Goal: Information Seeking & Learning: Check status

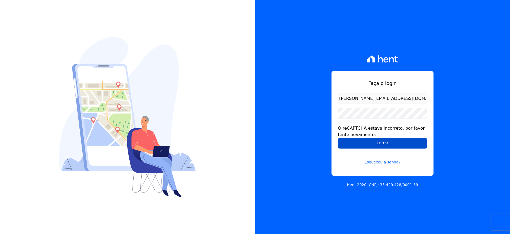
click at [387, 145] on input "Entrar" at bounding box center [382, 143] width 89 height 11
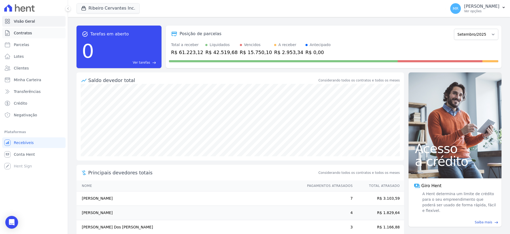
click at [36, 37] on link "Contratos" at bounding box center [34, 33] width 64 height 11
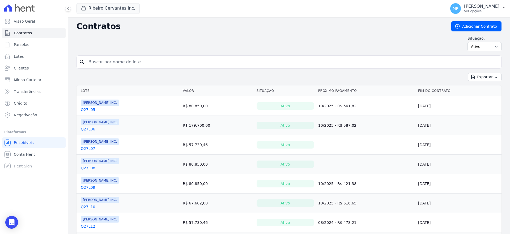
click at [130, 69] on form "search" at bounding box center [289, 64] width 425 height 18
click at [130, 63] on input "search" at bounding box center [292, 62] width 414 height 11
type input "q27l28"
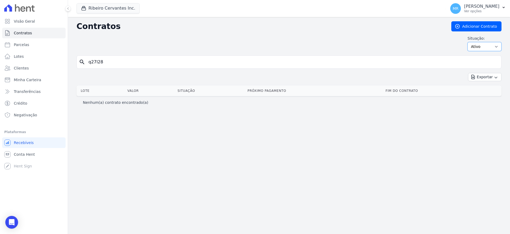
select select "all"
click option "Todos" at bounding box center [0, 0] width 0 height 0
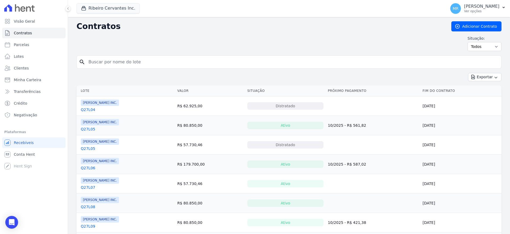
click at [112, 60] on input "search" at bounding box center [292, 62] width 414 height 11
type input "q27l28"
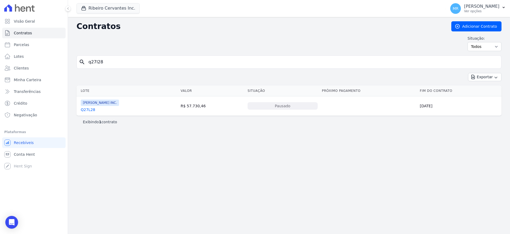
click at [90, 110] on link "Q27L28" at bounding box center [88, 109] width 14 height 5
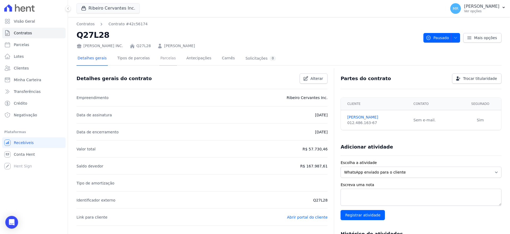
click at [159, 57] on link "Parcelas" at bounding box center [168, 59] width 18 height 14
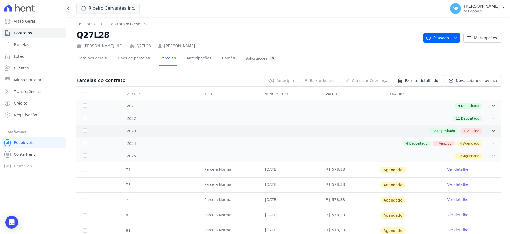
click at [485, 130] on div "12 Depositado 1 Vencido" at bounding box center [310, 131] width 373 height 6
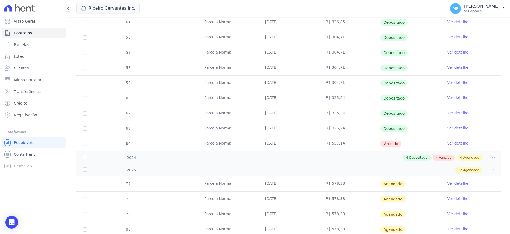
scroll to position [233, 0]
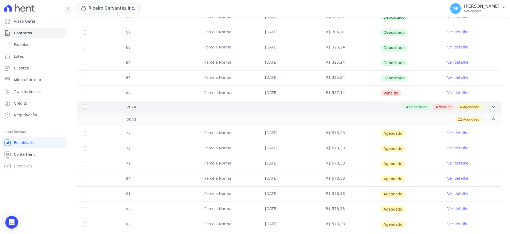
click at [493, 104] on icon at bounding box center [493, 106] width 5 height 5
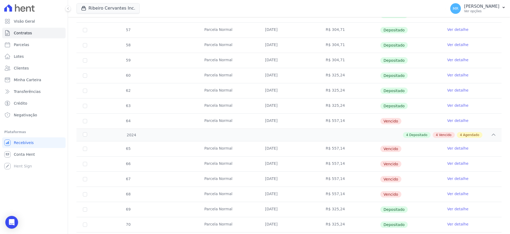
scroll to position [0, 0]
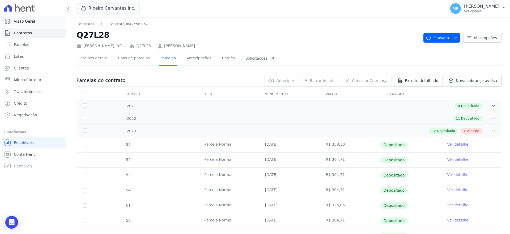
click at [22, 22] on span "Visão Geral" at bounding box center [24, 21] width 21 height 5
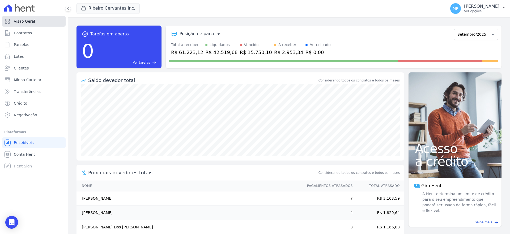
click at [23, 22] on span "Visão Geral" at bounding box center [24, 21] width 21 height 5
click at [24, 21] on span "Visão Geral" at bounding box center [24, 21] width 21 height 5
click at [19, 20] on span "Visão Geral" at bounding box center [24, 21] width 21 height 5
click at [147, 63] on span "Ver tarefas" at bounding box center [141, 62] width 17 height 5
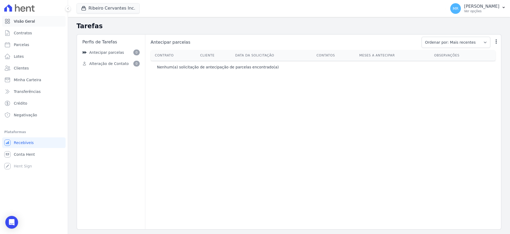
click at [27, 22] on span "Visão Geral" at bounding box center [24, 21] width 21 height 5
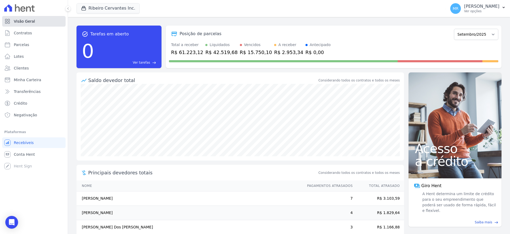
click at [33, 22] on link "Visão Geral" at bounding box center [34, 21] width 64 height 11
click at [26, 21] on span "Visão Geral" at bounding box center [24, 21] width 21 height 5
click at [31, 21] on span "Visão Geral" at bounding box center [24, 21] width 21 height 5
click at [17, 19] on span "Visão Geral" at bounding box center [24, 21] width 21 height 5
click at [31, 20] on span "Visão Geral" at bounding box center [24, 21] width 21 height 5
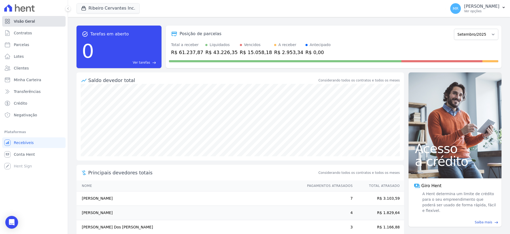
click at [41, 21] on link "Visão Geral" at bounding box center [34, 21] width 64 height 11
click at [22, 35] on span "Contratos" at bounding box center [23, 32] width 18 height 5
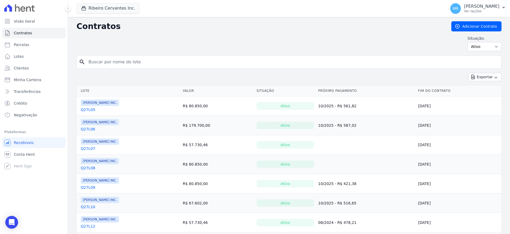
click at [116, 62] on input "search" at bounding box center [292, 62] width 414 height 11
type input "q27l07"
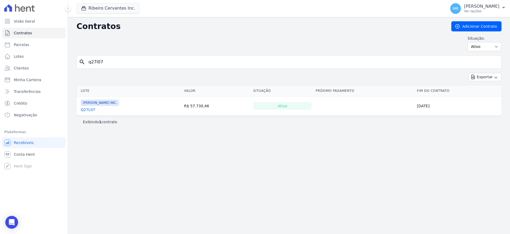
click at [90, 109] on link "Q27L07" at bounding box center [88, 109] width 14 height 5
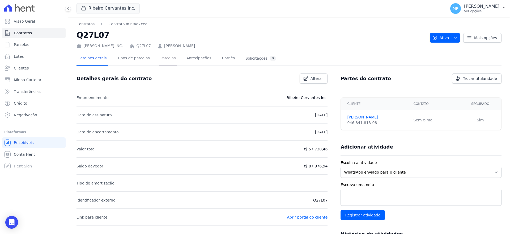
click at [159, 57] on link "Parcelas" at bounding box center [168, 59] width 18 height 14
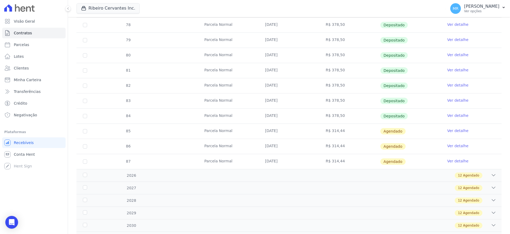
scroll to position [176, 0]
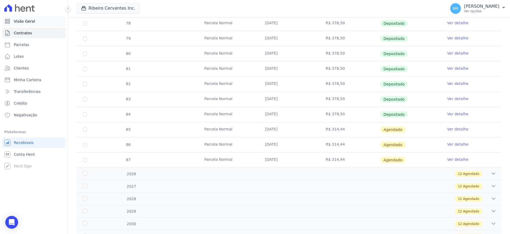
click at [24, 21] on span "Visão Geral" at bounding box center [24, 21] width 21 height 5
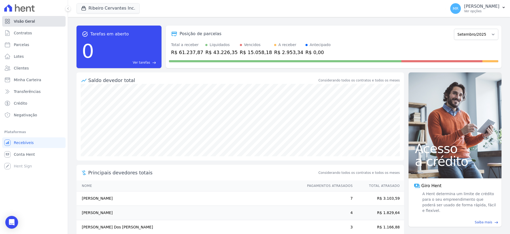
click at [22, 22] on span "Visão Geral" at bounding box center [24, 21] width 21 height 5
click at [32, 21] on span "Visão Geral" at bounding box center [24, 21] width 21 height 5
click at [147, 62] on span "Ver tarefas" at bounding box center [141, 62] width 17 height 5
